Goal: Navigation & Orientation: Find specific page/section

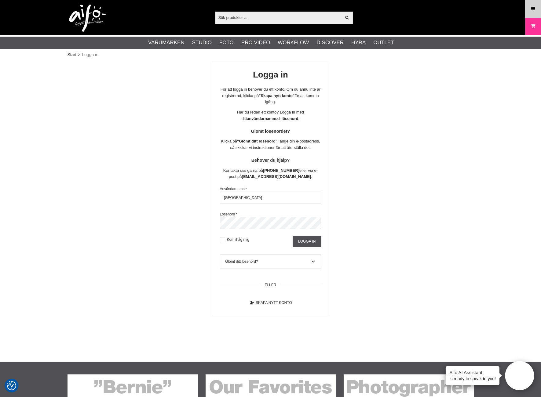
click at [533, 10] on icon at bounding box center [532, 8] width 5 height 7
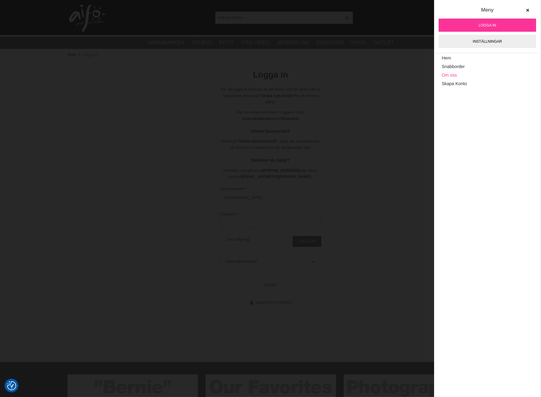
click at [449, 75] on link "Om oss" at bounding box center [487, 75] width 91 height 9
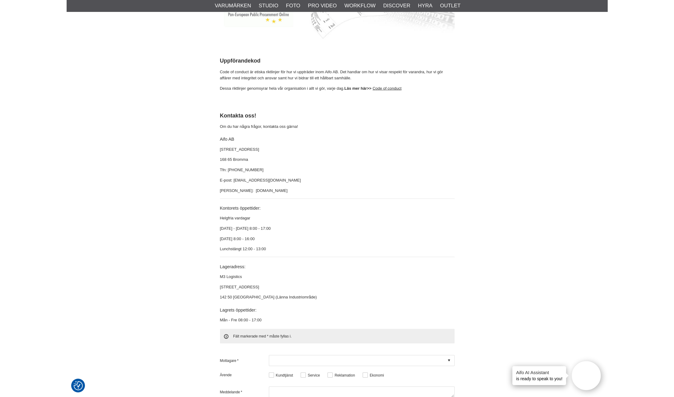
scroll to position [1663, 0]
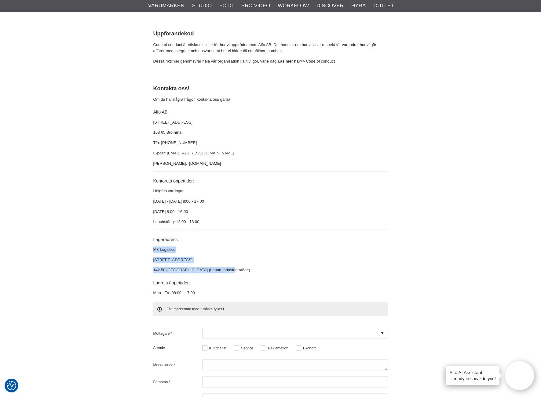
drag, startPoint x: 229, startPoint y: 255, endPoint x: 151, endPoint y: 233, distance: 81.7
copy div "M3 Logistics Speditionsvägen 22 142 50 Stockholm (Länna Industriområde)"
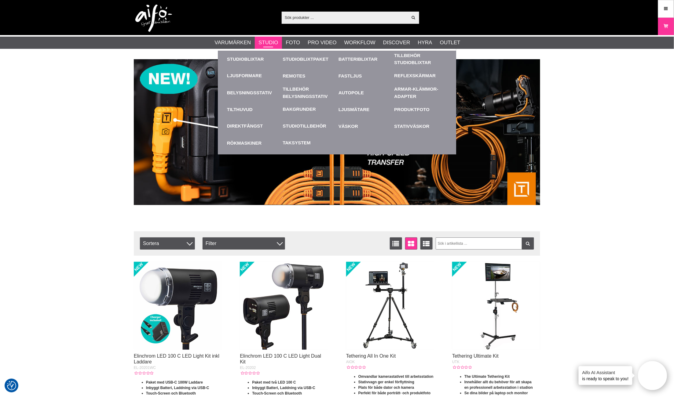
click at [272, 42] on link "Studio" at bounding box center [268, 43] width 20 height 8
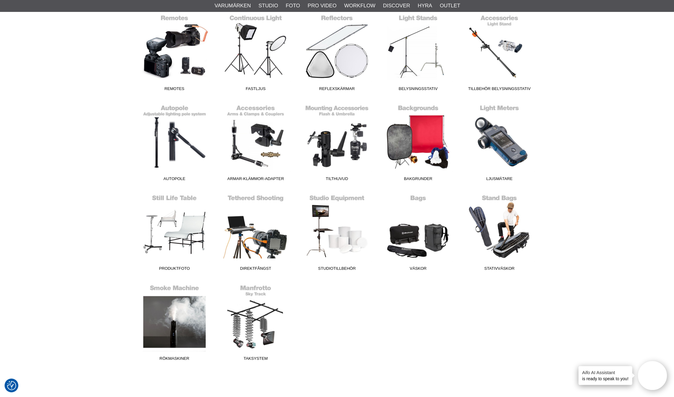
scroll to position [271, 0]
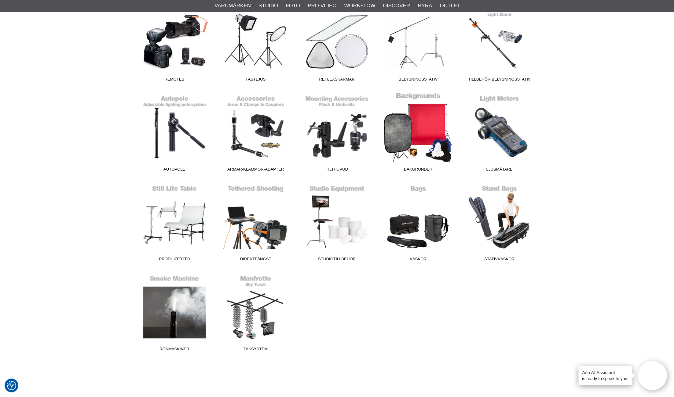
click at [420, 131] on link "Bakgrunder" at bounding box center [418, 133] width 81 height 82
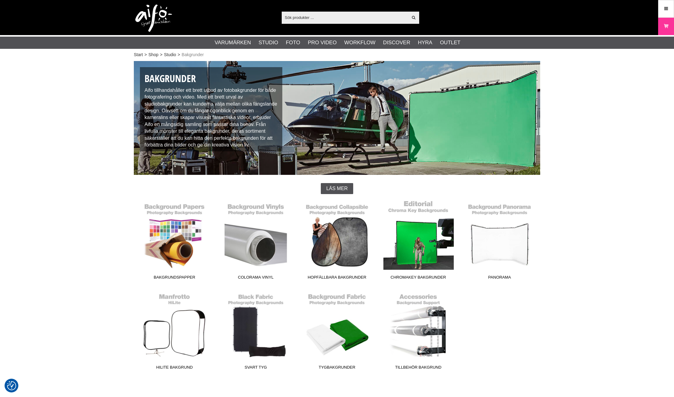
checkbox input "true"
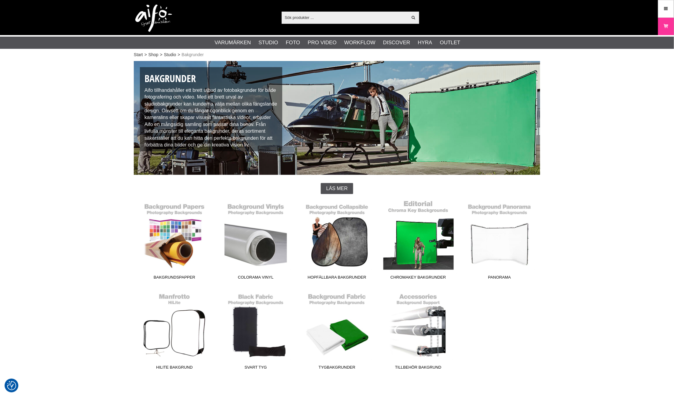
click at [419, 245] on link "Chromakey Bakgrunder" at bounding box center [418, 241] width 81 height 82
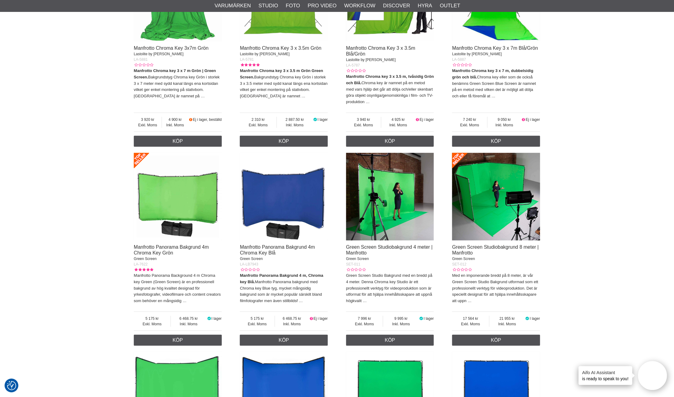
scroll to position [1052, 0]
